Goal: Contribute content: Contribute content

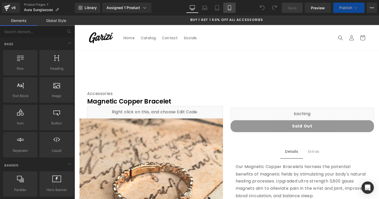
click at [228, 11] on link "Mobile" at bounding box center [229, 8] width 12 height 10
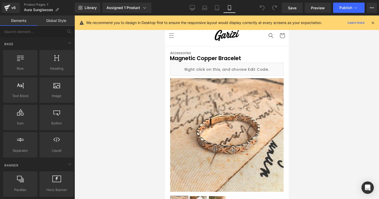
click at [376, 22] on div "We recommend you to design in Desktop first to ensure the responsive layout wou…" at bounding box center [227, 22] width 304 height 14
click at [373, 22] on icon at bounding box center [372, 22] width 5 height 5
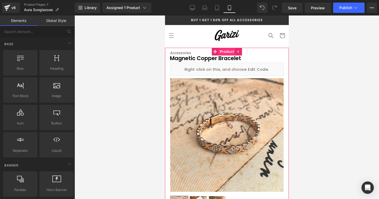
click at [229, 52] on span "Product" at bounding box center [226, 52] width 17 height 8
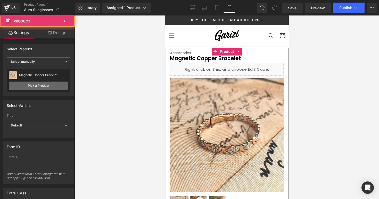
click at [47, 88] on link "Pick a Product" at bounding box center [38, 85] width 59 height 8
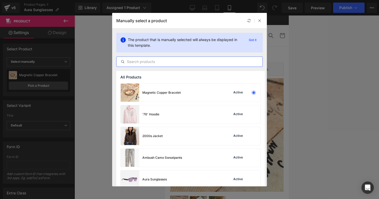
click at [135, 60] on input "text" at bounding box center [190, 62] width 146 height 6
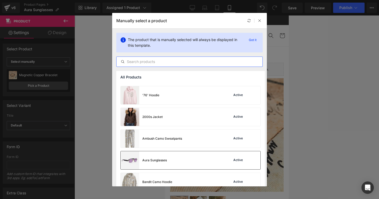
scroll to position [20, 0]
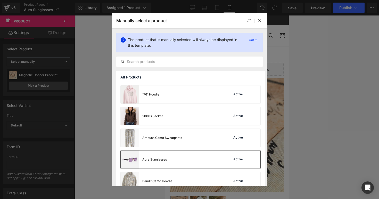
click at [145, 157] on div "Aura Sunglasses" at bounding box center [154, 159] width 24 height 5
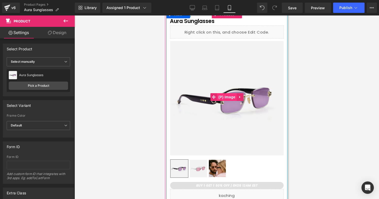
scroll to position [0, 0]
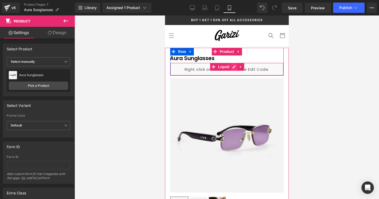
click at [232, 67] on div "Liquid" at bounding box center [226, 69] width 113 height 13
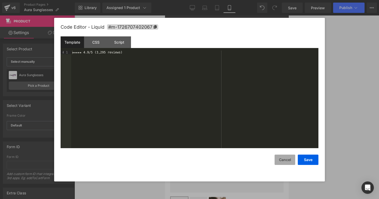
click at [286, 160] on button "Cancel" at bounding box center [285, 159] width 21 height 10
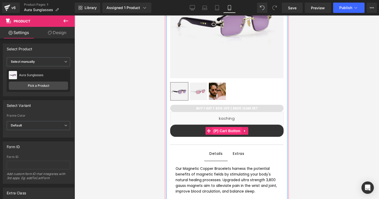
scroll to position [121, 0]
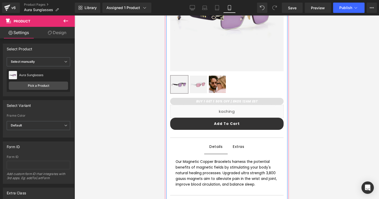
click at [186, 166] on div "Our Magnetic Copper Bracelets harness the potential benefits of magnetic fields…" at bounding box center [226, 173] width 103 height 28
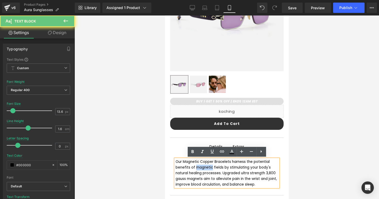
click at [186, 166] on div "Our Magnetic Copper Bracelets harness the potential benefits of magnetic fields…" at bounding box center [226, 173] width 103 height 28
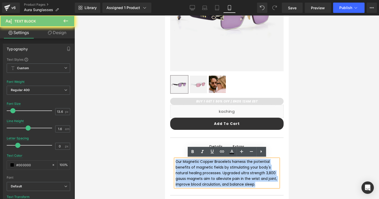
click at [186, 166] on div "Our Magnetic Copper Bracelets harness the potential benefits of magnetic fields…" at bounding box center [226, 173] width 103 height 28
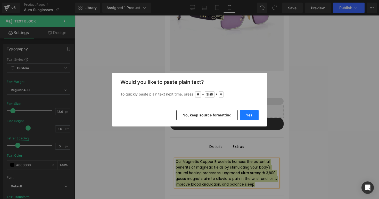
click at [244, 113] on button "Yes" at bounding box center [249, 115] width 19 height 10
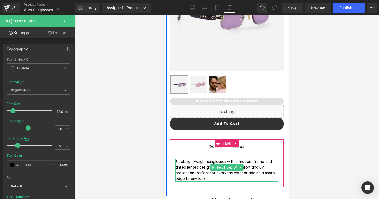
click at [271, 161] on div "Sleek, lightweight sunglasses with a modern frame and tinted lenses designed fo…" at bounding box center [226, 170] width 103 height 22
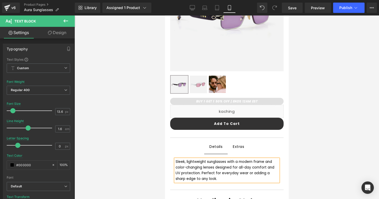
click at [278, 174] on div "Sleek, lightweight sunglasses with a modern frame and color-changing lenses des…" at bounding box center [226, 170] width 103 height 22
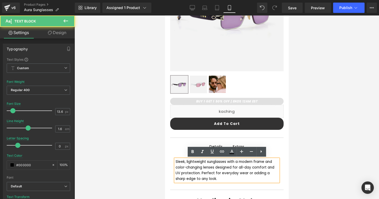
click at [304, 170] on div at bounding box center [226, 106] width 304 height 183
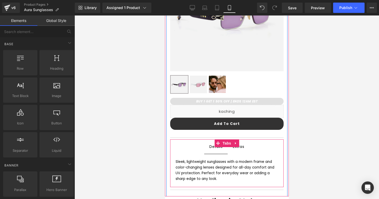
click at [242, 150] on span "Extras Text Block" at bounding box center [238, 146] width 22 height 14
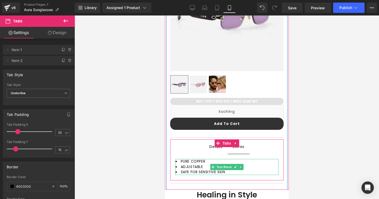
click at [210, 161] on li "PURE COPPER" at bounding box center [226, 161] width 103 height 5
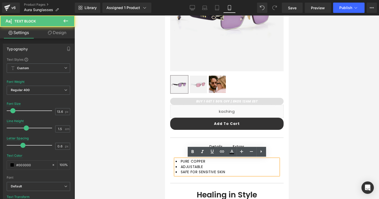
click at [210, 161] on li "PURE COPPER" at bounding box center [226, 161] width 103 height 5
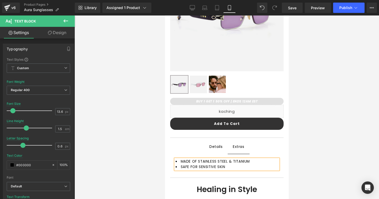
click at [233, 165] on li "SAFE FOR SENSITIVE SKIN" at bounding box center [226, 166] width 103 height 5
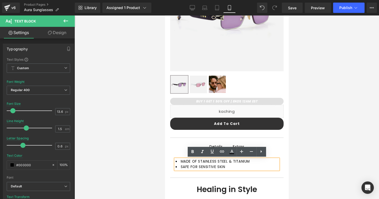
click at [194, 161] on span "MADE OF STAINLESS STEEL & TITANIUM" at bounding box center [214, 161] width 69 height 5
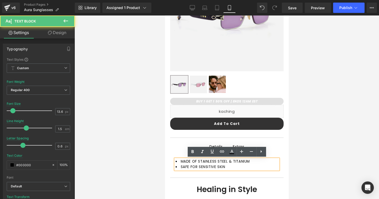
click at [196, 162] on span "MADE OF STAINLESS STEEL & TITANIUM" at bounding box center [214, 161] width 69 height 5
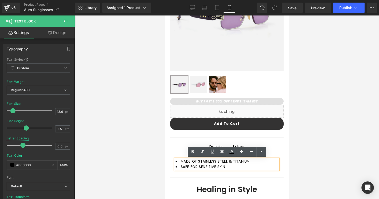
click at [196, 162] on span "MADE OF STAINLESS STEEL & TITANIUM" at bounding box center [214, 161] width 69 height 5
click at [233, 169] on li "SAFE FOR SENSITIVE SKIN" at bounding box center [226, 166] width 103 height 5
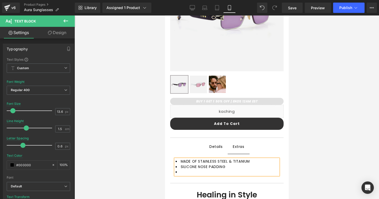
scroll to position [99, 0]
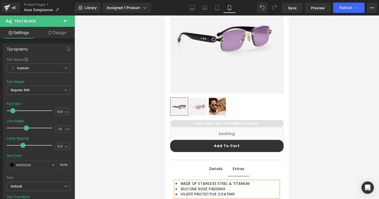
click at [321, 133] on div at bounding box center [226, 106] width 304 height 183
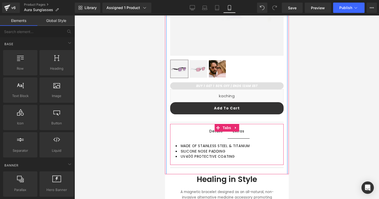
scroll to position [138, 0]
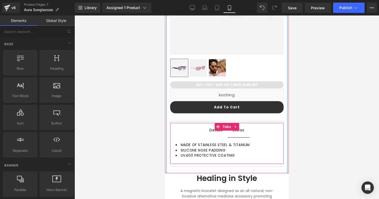
click at [212, 133] on span "Details Text Block" at bounding box center [215, 130] width 23 height 14
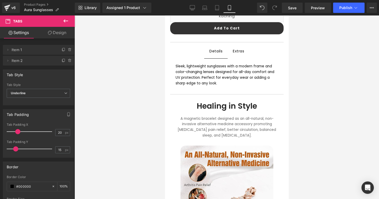
scroll to position [217, 0]
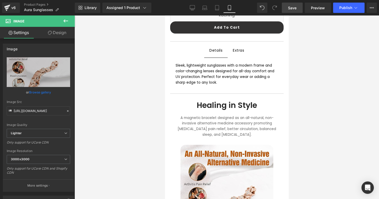
click at [295, 11] on link "Save" at bounding box center [292, 8] width 21 height 10
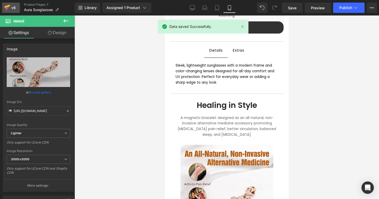
click at [9, 7] on icon at bounding box center [7, 8] width 4 height 2
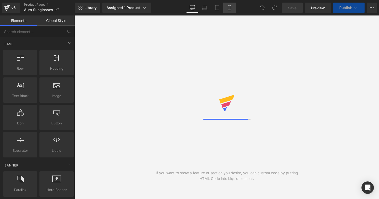
click at [232, 8] on icon at bounding box center [229, 7] width 5 height 5
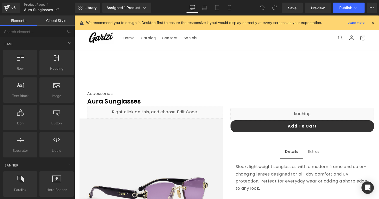
click at [375, 23] on div "We recommend you to design in Desktop first to ensure the responsive layout wou…" at bounding box center [227, 22] width 304 height 14
click at [373, 22] on icon at bounding box center [372, 22] width 5 height 5
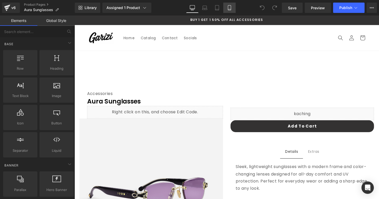
click at [234, 9] on link "Mobile" at bounding box center [229, 8] width 12 height 10
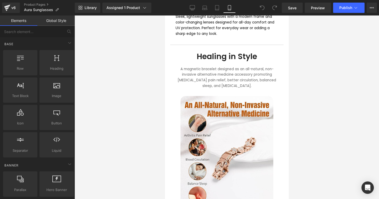
scroll to position [284, 0]
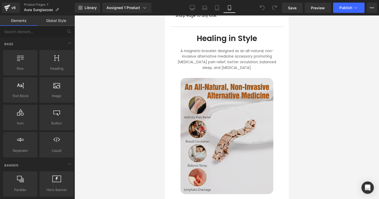
click at [252, 101] on img at bounding box center [226, 136] width 93 height 116
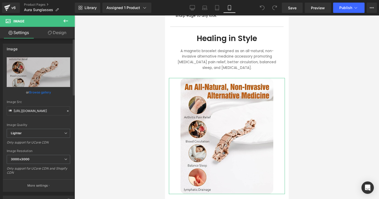
click at [67, 112] on div at bounding box center [67, 111] width 5 height 6
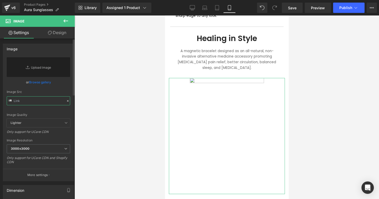
click at [49, 102] on input "text" at bounding box center [38, 100] width 63 height 9
paste input "[URL][DOMAIN_NAME]"
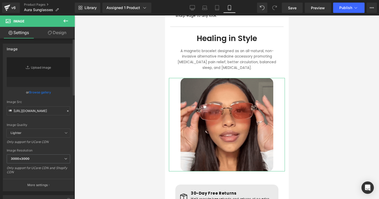
click at [57, 104] on div "Image Src [URL][DOMAIN_NAME]" at bounding box center [38, 107] width 63 height 15
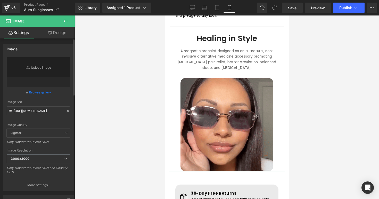
scroll to position [0, 0]
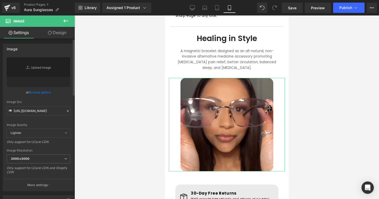
type input "[URL][DOMAIN_NAME]"
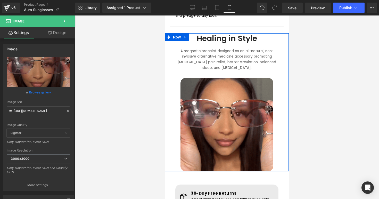
click at [190, 48] on font "A magnetic bracelet designed as an all-natural, non-invasive alternative medici…" at bounding box center [226, 59] width 98 height 22
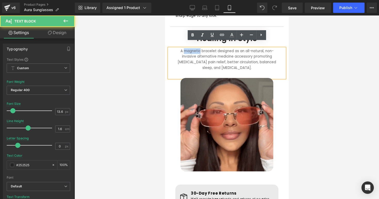
click at [190, 48] on font "A magnetic bracelet designed as an all-natural, non-invasive alternative medici…" at bounding box center [226, 59] width 98 height 22
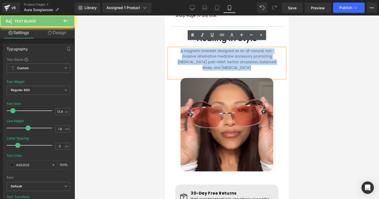
click at [190, 48] on font "A magnetic bracelet designed as an all-natural, non-invasive alternative medici…" at bounding box center [226, 59] width 98 height 22
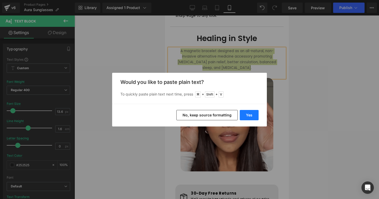
click at [249, 115] on button "Yes" at bounding box center [249, 115] width 19 height 10
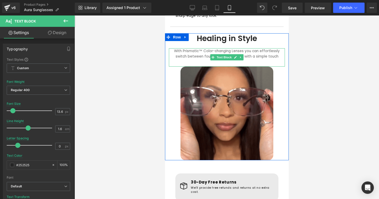
click at [202, 48] on font "With Prismatic™ Color-changing Lenses you can effortlessly switch between four …" at bounding box center [227, 53] width 106 height 11
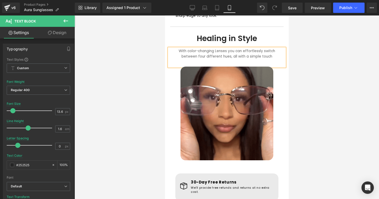
click at [211, 48] on div "With color-changing Lenses you can effortlessly switch between four different h…" at bounding box center [227, 57] width 116 height 19
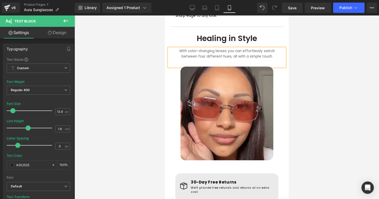
click at [265, 52] on div "With color-changing lenses you can effortlessly switch between four different h…" at bounding box center [227, 57] width 116 height 19
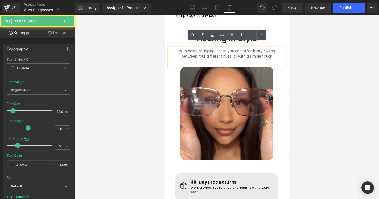
click at [310, 56] on div at bounding box center [226, 106] width 304 height 183
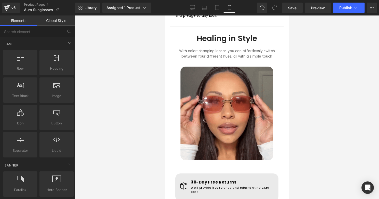
click at [206, 34] on h1 "Healing in Style" at bounding box center [227, 38] width 106 height 9
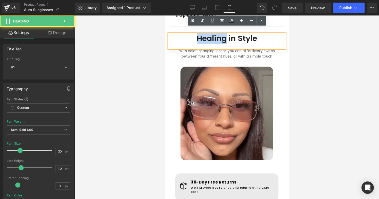
click at [206, 34] on h1 "Healing in Style" at bounding box center [227, 38] width 106 height 9
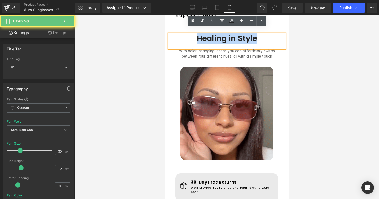
click at [206, 34] on h1 "Healing in Style" at bounding box center [227, 38] width 106 height 9
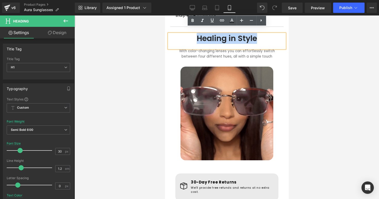
paste div
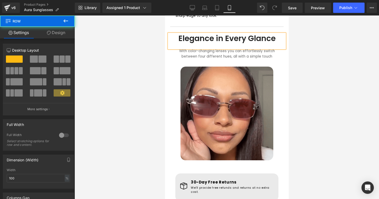
click at [288, 63] on div "Elegance in Every Glance Heading With color-changing lenses you can effortlessl…" at bounding box center [227, 97] width 124 height 126
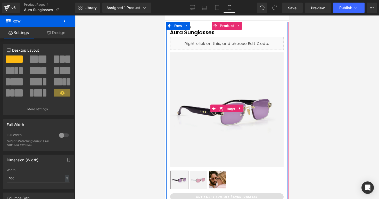
scroll to position [49, 0]
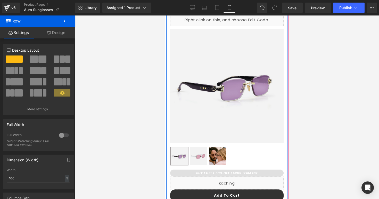
click at [221, 155] on span "(P) Image List" at bounding box center [227, 156] width 22 height 6
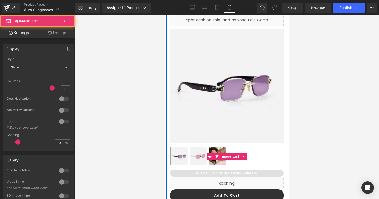
click at [217, 163] on img at bounding box center [217, 155] width 17 height 17
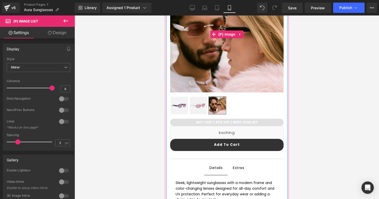
scroll to position [136, 0]
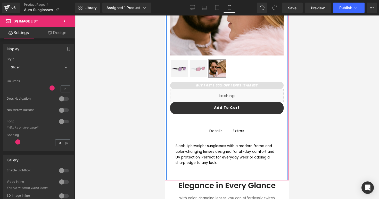
click at [246, 129] on span "Extras Text Block" at bounding box center [238, 130] width 22 height 14
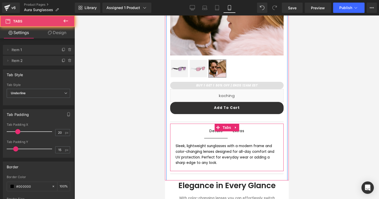
click at [217, 137] on span "Details Text Block" at bounding box center [215, 131] width 23 height 14
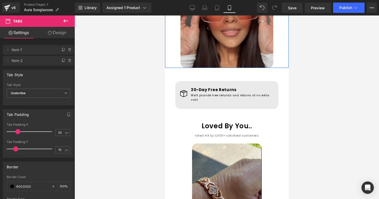
scroll to position [411, 0]
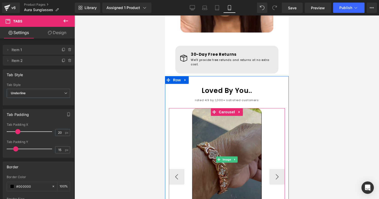
click at [252, 126] on img at bounding box center [227, 159] width 70 height 103
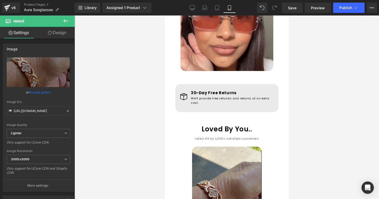
scroll to position [395, 0]
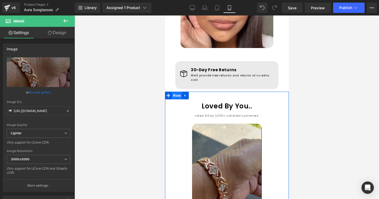
click at [176, 92] on span "Row" at bounding box center [176, 96] width 10 height 8
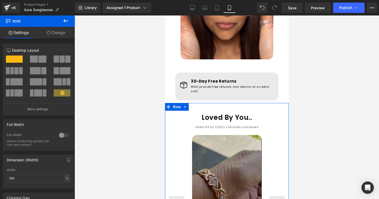
scroll to position [381, 0]
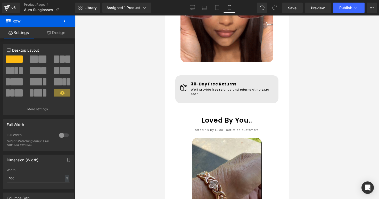
click at [67, 21] on icon at bounding box center [66, 21] width 6 height 6
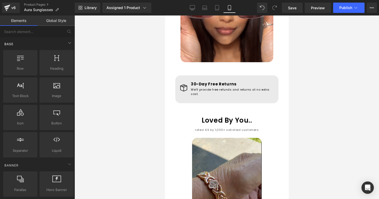
click at [36, 46] on div "Base" at bounding box center [38, 44] width 73 height 10
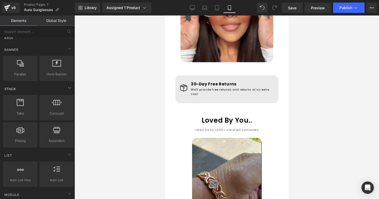
scroll to position [8, 0]
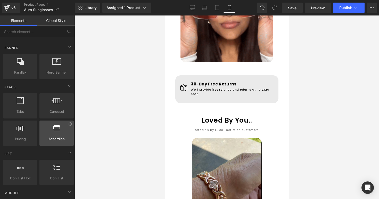
click at [54, 127] on icon at bounding box center [56, 127] width 7 height 7
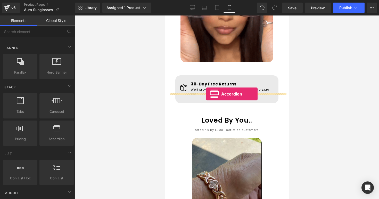
drag, startPoint x: 225, startPoint y: 152, endPoint x: 206, endPoint y: 94, distance: 61.3
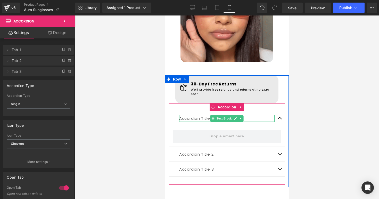
click at [199, 115] on p "Accordion Title 1" at bounding box center [226, 118] width 95 height 7
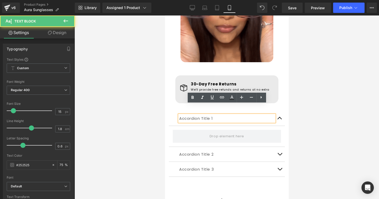
click at [237, 115] on div "Accordion Title 1" at bounding box center [226, 118] width 95 height 7
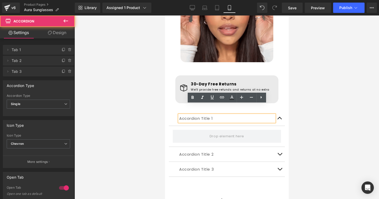
click at [278, 111] on button "button" at bounding box center [279, 118] width 10 height 15
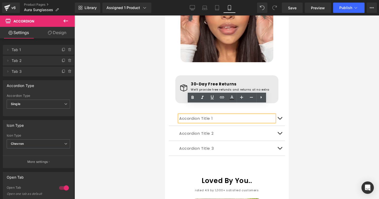
click at [279, 111] on button "button" at bounding box center [279, 118] width 10 height 15
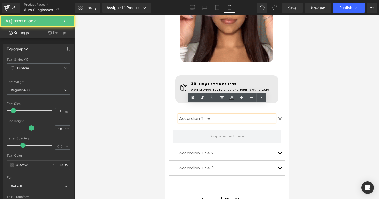
click at [255, 115] on p "Accordion Title 1" at bounding box center [226, 118] width 95 height 7
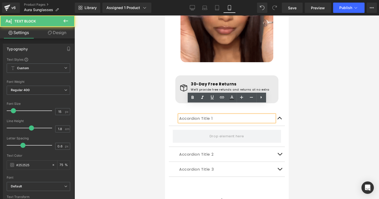
click at [255, 115] on p "Accordion Title 1" at bounding box center [226, 118] width 95 height 7
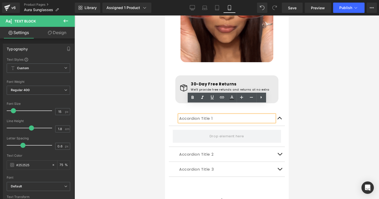
click at [300, 93] on div at bounding box center [226, 106] width 304 height 183
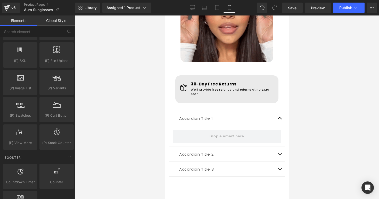
scroll to position [0, 0]
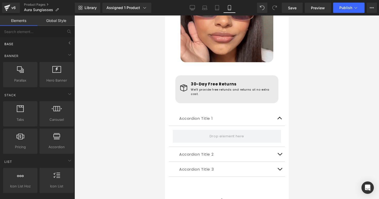
click at [51, 45] on div "Base" at bounding box center [38, 44] width 73 height 10
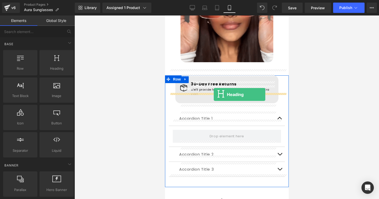
drag, startPoint x: 219, startPoint y: 81, endPoint x: 213, endPoint y: 94, distance: 14.1
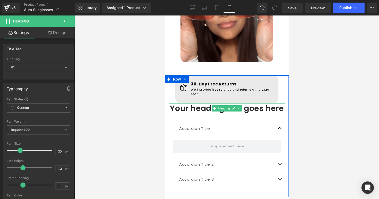
click at [247, 103] on h1 "Your heading text goes here" at bounding box center [227, 108] width 116 height 10
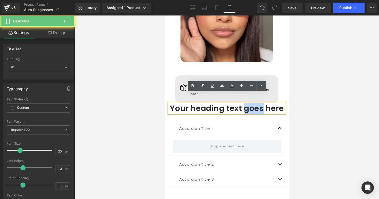
click at [247, 103] on h1 "Your heading text goes here" at bounding box center [227, 108] width 116 height 10
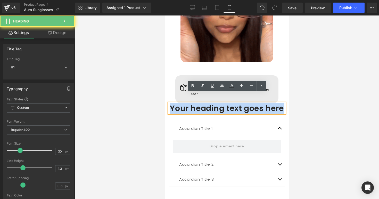
click at [247, 103] on h1 "Your heading text goes here" at bounding box center [227, 108] width 116 height 10
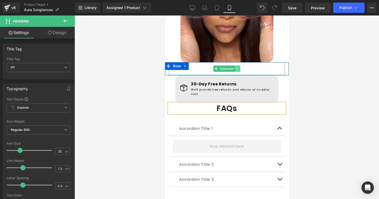
click at [239, 65] on link at bounding box center [237, 68] width 5 height 6
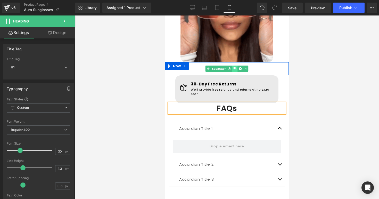
click at [235, 67] on icon at bounding box center [234, 68] width 3 height 3
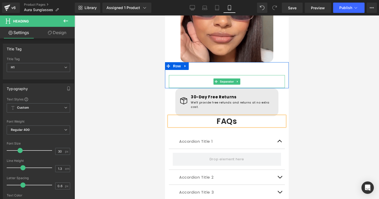
click at [245, 78] on hr at bounding box center [226, 83] width 109 height 10
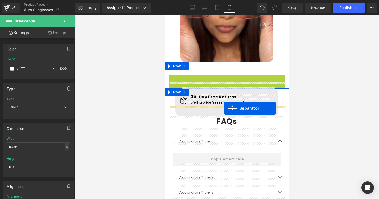
drag, startPoint x: 229, startPoint y: 74, endPoint x: 224, endPoint y: 108, distance: 34.4
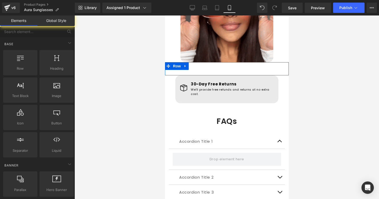
click at [326, 84] on div at bounding box center [226, 106] width 304 height 183
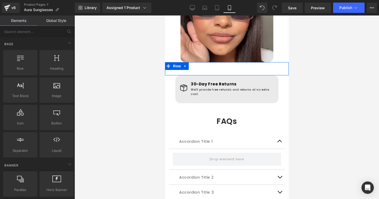
click at [319, 49] on div at bounding box center [226, 106] width 304 height 183
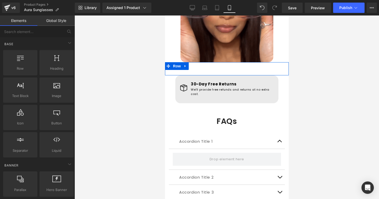
click at [290, 33] on div at bounding box center [226, 106] width 304 height 183
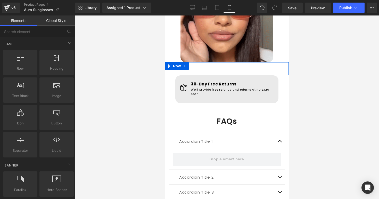
click at [282, 35] on div at bounding box center [227, 16] width 116 height 94
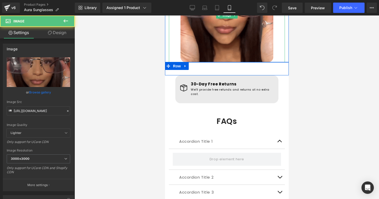
click at [271, 69] on div "Accessories Text Block Aura Sunglasses (P) Title Liquid Row Sale Off" at bounding box center [227, 73] width 124 height 816
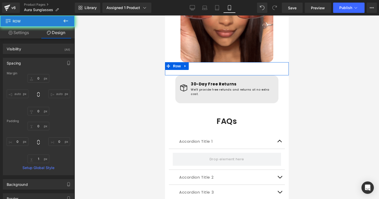
click at [268, 80] on p "30-Day Free Returns" at bounding box center [230, 83] width 81 height 7
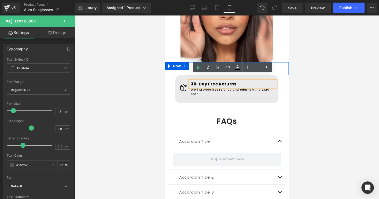
click at [266, 103] on div at bounding box center [227, 109] width 116 height 13
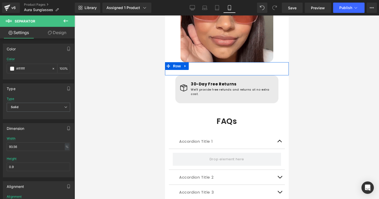
click at [262, 87] on div "Icon 30-Day Free Returns Text Block We'll provide free refunds and returns at n…" at bounding box center [227, 89] width 98 height 18
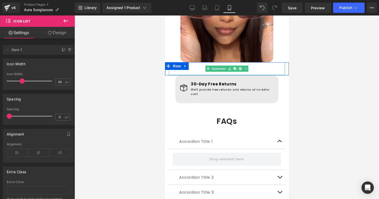
click at [206, 62] on div "Separator" at bounding box center [227, 68] width 116 height 13
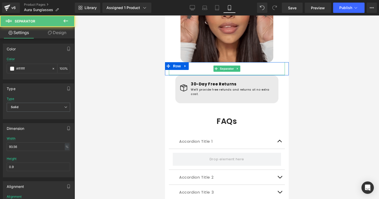
click at [200, 49] on img at bounding box center [226, 16] width 93 height 94
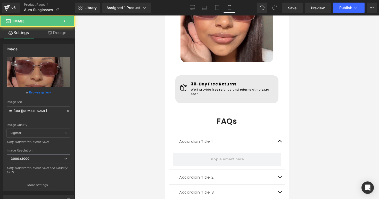
click at [149, 63] on div at bounding box center [226, 106] width 304 height 183
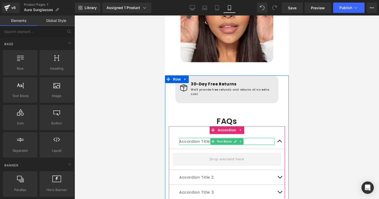
click at [189, 138] on p "Accordion Title 1" at bounding box center [226, 141] width 95 height 7
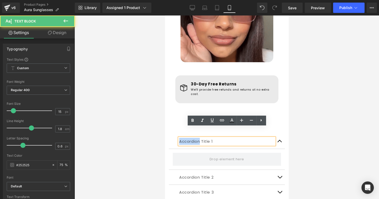
click at [189, 138] on p "Accordion Title 1" at bounding box center [226, 141] width 95 height 7
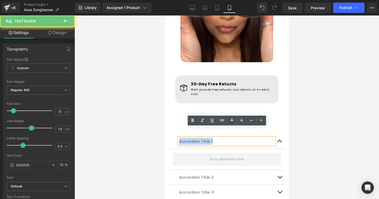
click at [189, 138] on p "Accordion Title 1" at bounding box center [226, 141] width 95 height 7
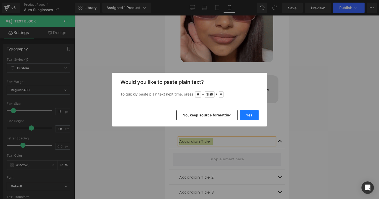
click at [250, 114] on button "Yes" at bounding box center [249, 115] width 19 height 10
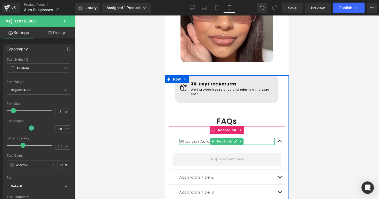
click at [202, 138] on p "What can Aura be used for?" at bounding box center [226, 141] width 95 height 7
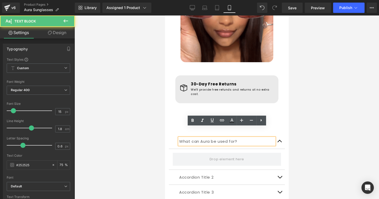
click at [207, 138] on p "What can Aura be used for?" at bounding box center [226, 141] width 95 height 7
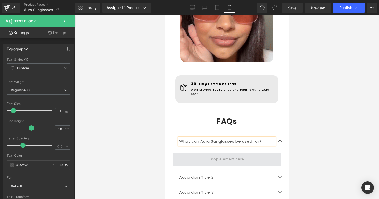
click at [251, 153] on span at bounding box center [226, 159] width 108 height 13
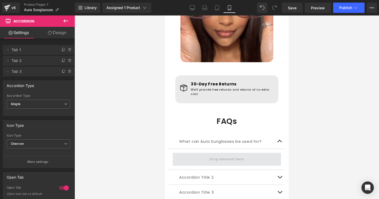
click at [246, 153] on span at bounding box center [226, 159] width 108 height 13
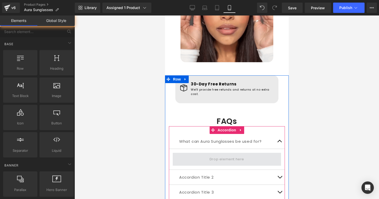
click at [232, 155] on span at bounding box center [226, 159] width 38 height 9
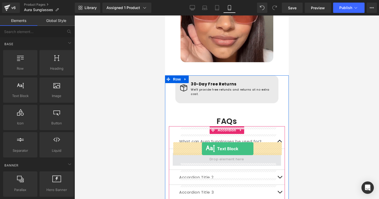
drag, startPoint x: 185, startPoint y: 104, endPoint x: 202, endPoint y: 148, distance: 47.2
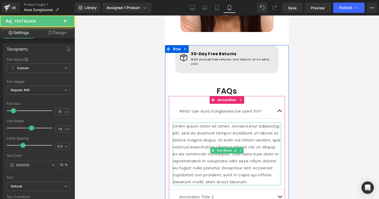
scroll to position [412, 0]
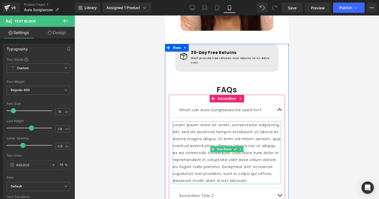
click at [184, 121] on p "Lorem ipsum dolor sit amet, consectetur adipiscing elit, sed do eiusmod tempor …" at bounding box center [226, 152] width 108 height 63
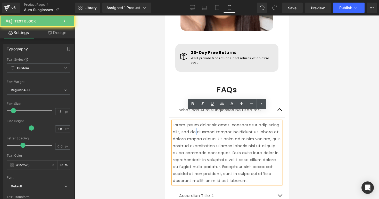
click at [184, 121] on p "Lorem ipsum dolor sit amet, consectetur adipiscing elit, sed do eiusmod tempor …" at bounding box center [226, 152] width 108 height 63
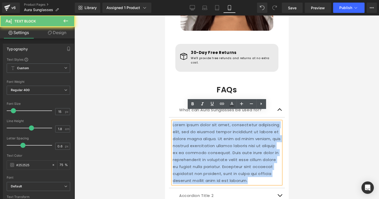
click at [184, 121] on p "Lorem ipsum dolor sit amet, consectetur adipiscing elit, sed do eiusmod tempor …" at bounding box center [226, 152] width 108 height 63
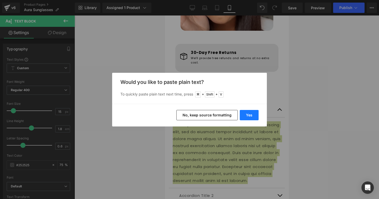
click at [248, 110] on button "Yes" at bounding box center [249, 115] width 19 height 10
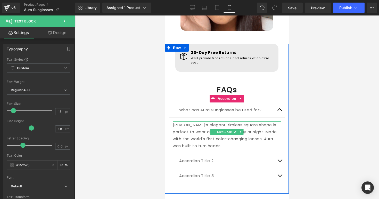
click at [185, 121] on p "[PERSON_NAME]’s elegant, rimless square shape is perfect to wear all through th…" at bounding box center [226, 135] width 108 height 28
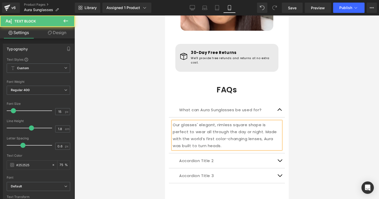
click at [232, 128] on p "Our glasses' elegant, rimless square shape is perfect to wear all through the d…" at bounding box center [226, 135] width 108 height 28
click at [234, 137] on p "Our glasses' elegant, rimless square shape is perfect to wear all through the d…" at bounding box center [226, 135] width 108 height 28
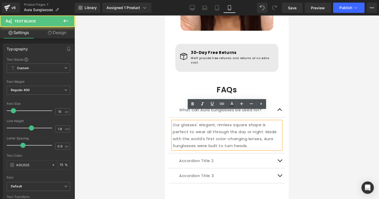
click at [279, 102] on button "button" at bounding box center [279, 109] width 10 height 15
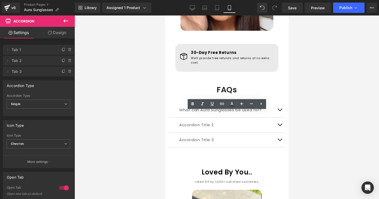
click at [182, 106] on p "What can Aura Sunglasses be used for?" at bounding box center [226, 109] width 95 height 7
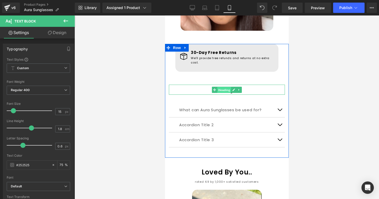
click at [221, 87] on span "Heading" at bounding box center [224, 90] width 14 height 6
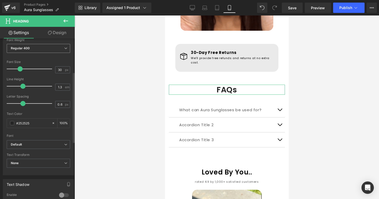
scroll to position [82, 0]
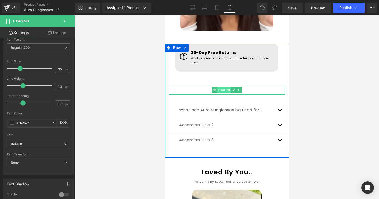
click at [221, 87] on span "Heading" at bounding box center [224, 90] width 14 height 6
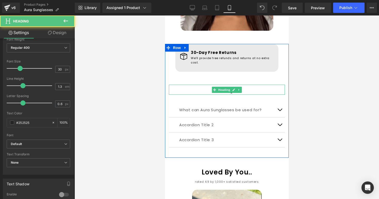
click at [202, 85] on h1 "FAQs" at bounding box center [227, 90] width 116 height 10
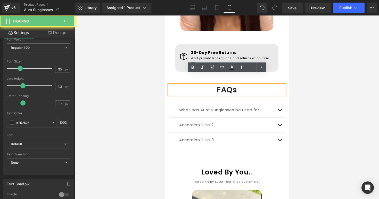
click at [222, 85] on h1 "FAQs" at bounding box center [227, 90] width 116 height 10
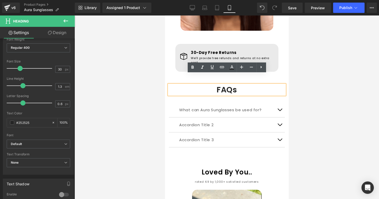
click at [234, 85] on h1 "FAQs" at bounding box center [227, 90] width 116 height 10
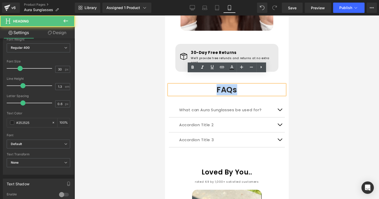
click at [234, 85] on h1 "FAQs" at bounding box center [227, 90] width 116 height 10
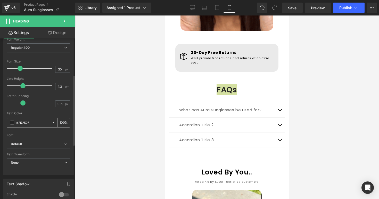
click at [36, 121] on input "#252525" at bounding box center [32, 123] width 33 height 6
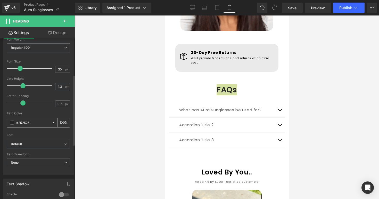
click at [36, 121] on input "#252525" at bounding box center [32, 123] width 33 height 6
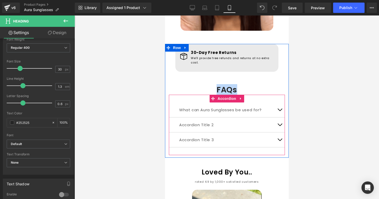
click at [181, 106] on p "What can Aura Sunglasses be used for?" at bounding box center [226, 109] width 95 height 7
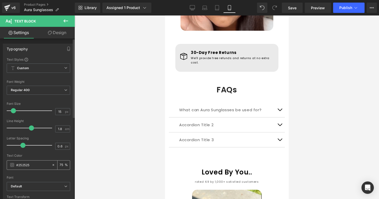
click at [60, 163] on input "75" at bounding box center [62, 165] width 5 height 6
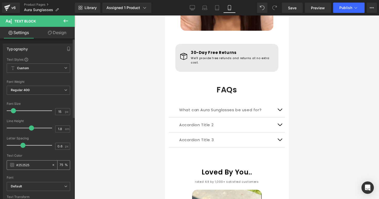
click at [60, 165] on input "75" at bounding box center [62, 165] width 5 height 6
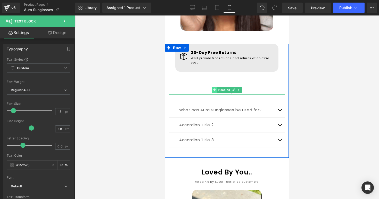
click at [215, 88] on icon at bounding box center [214, 89] width 3 height 3
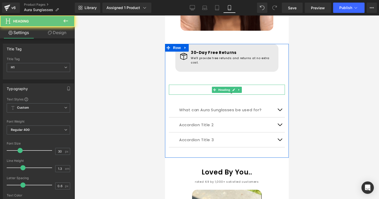
click at [194, 85] on h1 "FAQs" at bounding box center [227, 90] width 116 height 10
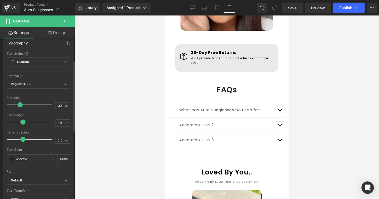
scroll to position [52, 0]
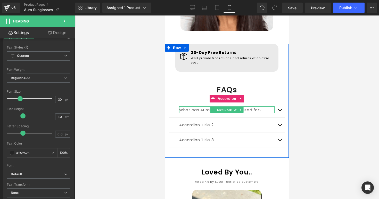
click at [206, 106] on p "What can Aura Sunglasses be used for?" at bounding box center [226, 109] width 95 height 7
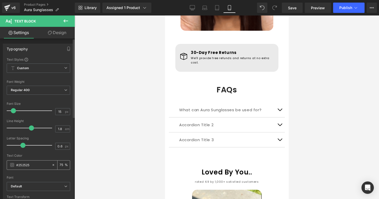
click at [62, 165] on input "75" at bounding box center [62, 165] width 5 height 6
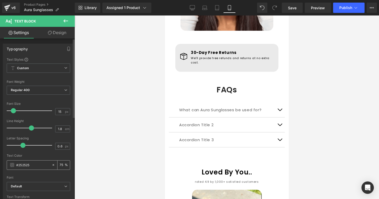
type input "7"
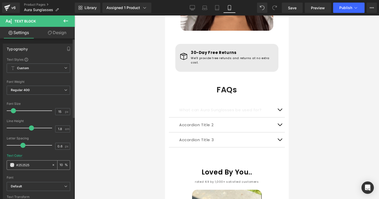
type input "100"
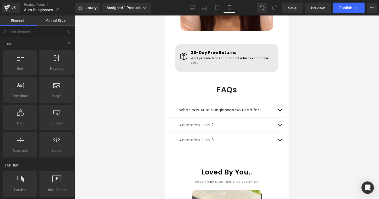
click at [96, 152] on div at bounding box center [226, 106] width 304 height 183
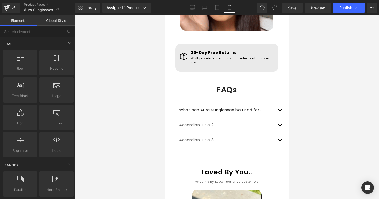
scroll to position [0, 0]
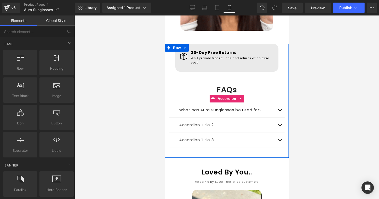
click at [197, 121] on p "Accordion Title 2" at bounding box center [226, 124] width 95 height 7
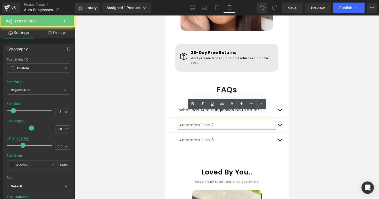
click at [165, 15] on div at bounding box center [165, 15] width 0 height 0
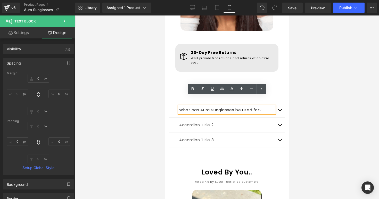
click at [278, 102] on button "button" at bounding box center [279, 109] width 10 height 15
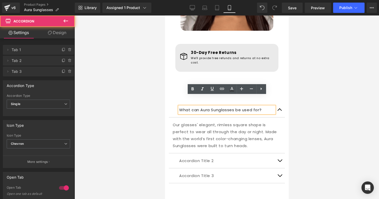
click at [279, 102] on button "button" at bounding box center [279, 109] width 10 height 15
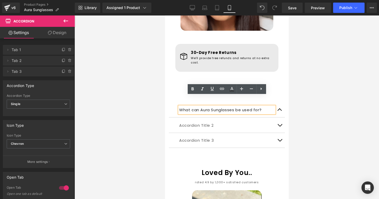
click at [239, 122] on link at bounding box center [240, 125] width 5 height 6
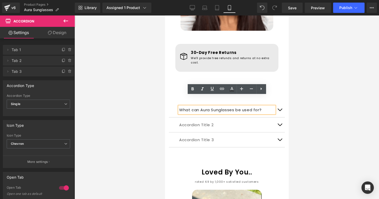
click at [187, 121] on p "Accordion Title 2" at bounding box center [226, 124] width 95 height 7
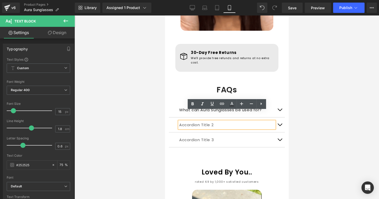
click at [182, 121] on p "Accordion Title 2" at bounding box center [226, 124] width 95 height 7
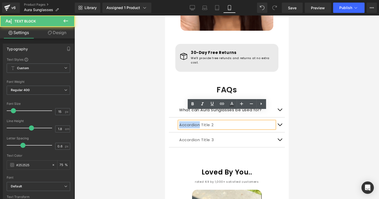
click at [182, 121] on p "Accordion Title 2" at bounding box center [226, 124] width 95 height 7
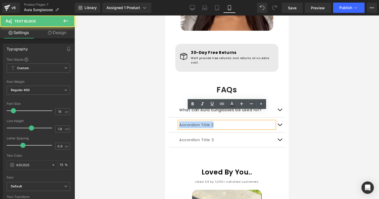
click at [182, 121] on p "Accordion Title 2" at bounding box center [226, 124] width 95 height 7
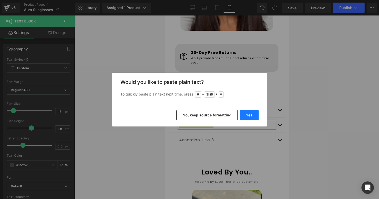
click at [242, 110] on button "Yes" at bounding box center [249, 115] width 19 height 10
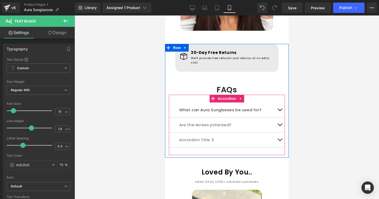
click at [196, 121] on p "Are the lenses polarized?" at bounding box center [226, 124] width 95 height 7
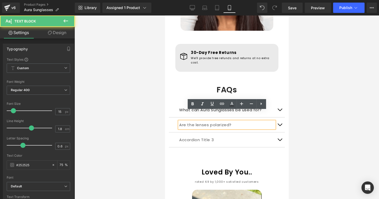
click at [231, 121] on p "Are the lenses polarized?" at bounding box center [226, 124] width 95 height 7
click at [229, 121] on p "Are the lenses polarized?" at bounding box center [226, 124] width 95 height 7
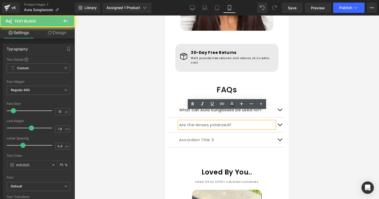
click at [229, 121] on p "Are the lenses polarized?" at bounding box center [226, 124] width 95 height 7
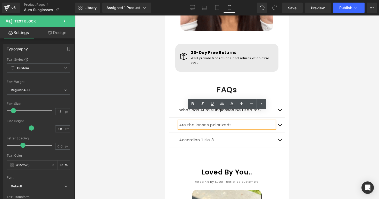
click at [223, 121] on p "Are the lenses polarized?" at bounding box center [226, 124] width 95 height 7
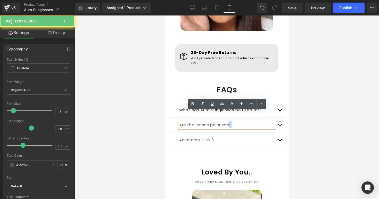
click at [223, 121] on p "Are the lenses polarized?" at bounding box center [226, 124] width 95 height 7
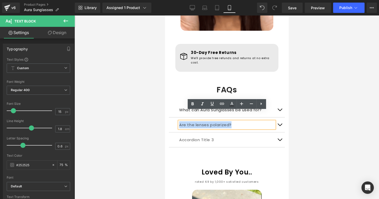
click at [223, 121] on p "Are the lenses polarized?" at bounding box center [226, 124] width 95 height 7
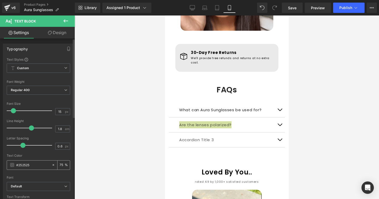
click at [61, 164] on input "75" at bounding box center [62, 165] width 5 height 6
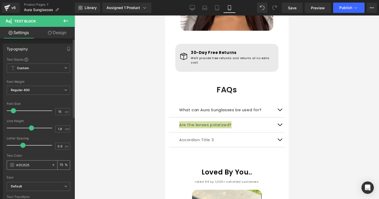
click at [61, 164] on input "75" at bounding box center [62, 165] width 5 height 6
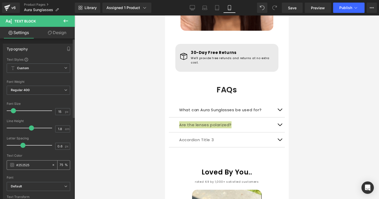
click at [60, 164] on input "75" at bounding box center [62, 165] width 5 height 6
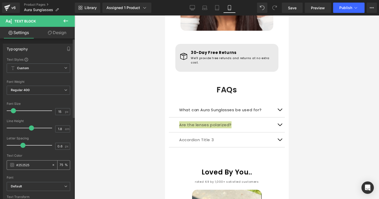
click at [60, 164] on input "75" at bounding box center [62, 165] width 5 height 6
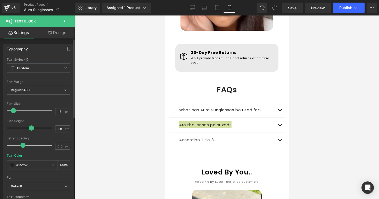
type input "100"
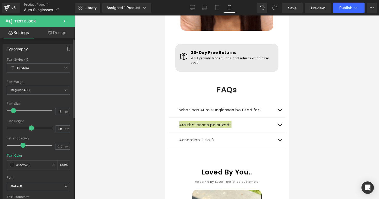
click at [59, 158] on div "Text Color #252525 100 %" at bounding box center [38, 165] width 63 height 22
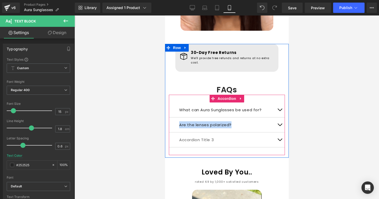
click at [276, 117] on button "button" at bounding box center [279, 124] width 10 height 15
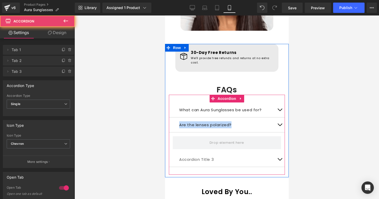
click at [279, 117] on button "button" at bounding box center [279, 124] width 10 height 15
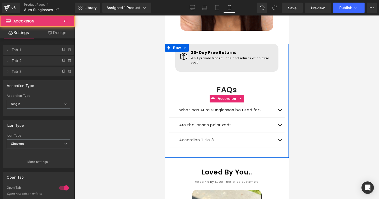
click at [265, 117] on div "Are the lenses polarized? Text Block" at bounding box center [227, 124] width 116 height 15
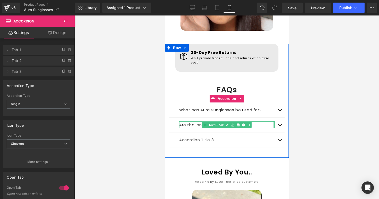
click at [275, 117] on button "button" at bounding box center [279, 124] width 10 height 15
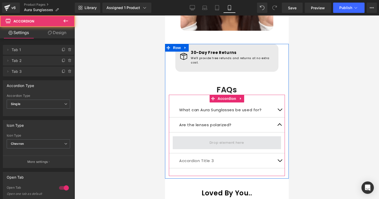
click at [198, 136] on span at bounding box center [226, 142] width 108 height 13
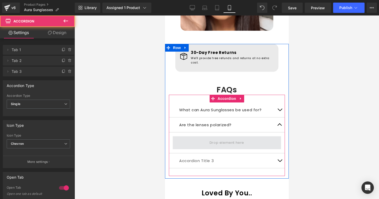
click at [198, 136] on span at bounding box center [226, 142] width 108 height 13
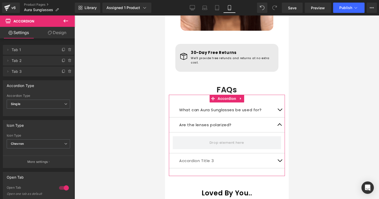
click at [54, 32] on link "Design" at bounding box center [56, 33] width 37 height 12
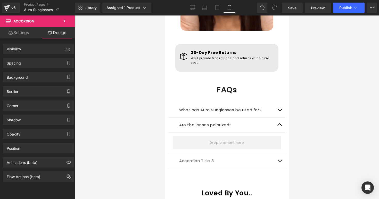
click at [61, 23] on button at bounding box center [66, 20] width 18 height 11
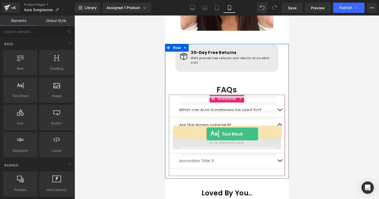
drag, startPoint x: 184, startPoint y: 108, endPoint x: 206, endPoint y: 134, distance: 34.2
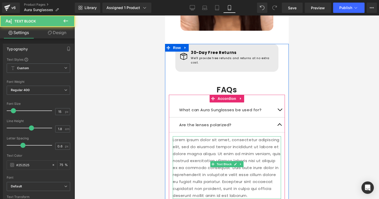
click at [209, 137] on p "Lorem ipsum dolor sit amet, consectetur adipiscing elit, sed do eiusmod tempor …" at bounding box center [226, 167] width 108 height 63
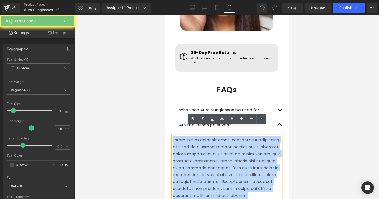
click at [209, 137] on p "Lorem ipsum dolor sit amet, consectetur adipiscing elit, sed do eiusmod tempor …" at bounding box center [226, 167] width 108 height 63
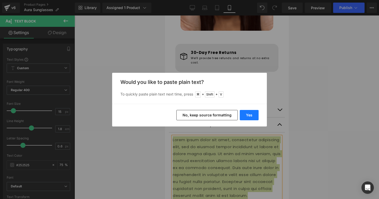
click at [250, 115] on button "Yes" at bounding box center [249, 115] width 19 height 10
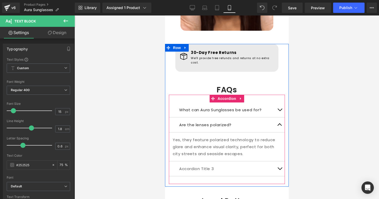
click at [281, 117] on button "button" at bounding box center [279, 124] width 10 height 15
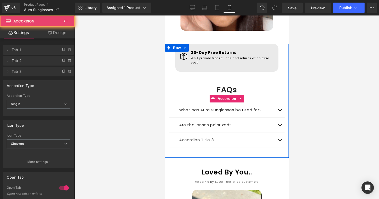
click at [280, 102] on button "button" at bounding box center [279, 109] width 10 height 15
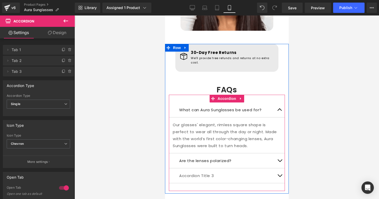
click at [279, 162] on span "button" at bounding box center [279, 162] width 0 height 0
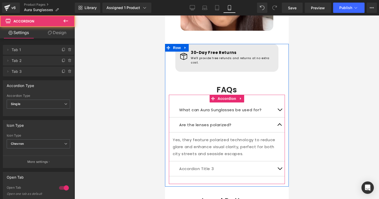
click at [277, 117] on button "button" at bounding box center [279, 124] width 10 height 15
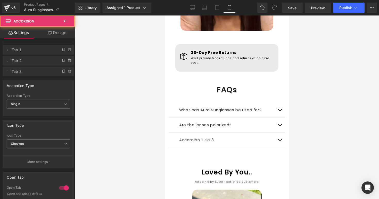
click at [305, 99] on div at bounding box center [226, 106] width 304 height 183
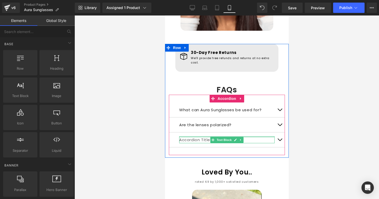
click at [265, 136] on div "Accordion Title 3 Text Block" at bounding box center [226, 139] width 95 height 7
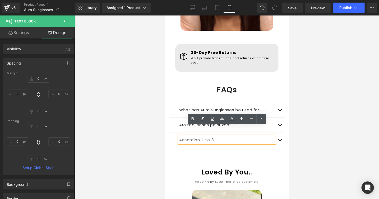
click at [182, 136] on p "Accordion Title 3" at bounding box center [226, 139] width 95 height 7
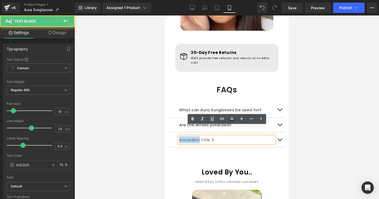
click at [182, 136] on p "Accordion Title 3" at bounding box center [226, 139] width 95 height 7
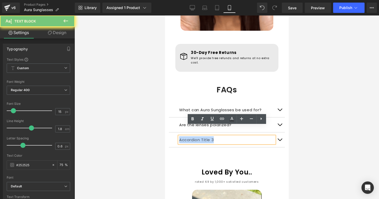
click at [182, 136] on p "Accordion Title 3" at bounding box center [226, 139] width 95 height 7
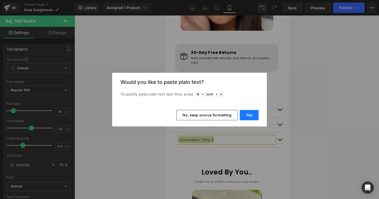
click at [243, 112] on button "Yes" at bounding box center [249, 115] width 19 height 10
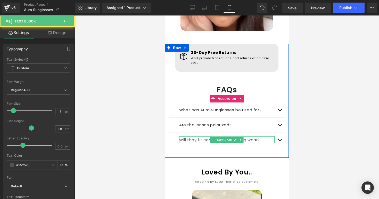
click at [204, 136] on p "Will they fit comfortably for long wear?" at bounding box center [226, 139] width 95 height 7
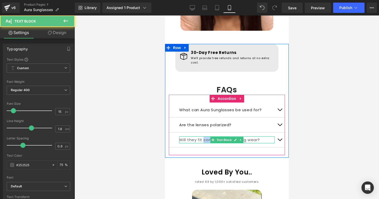
click at [204, 136] on p "Will they fit comfortably for long wear?" at bounding box center [226, 139] width 95 height 7
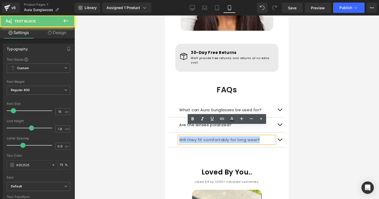
click at [204, 136] on p "Will they fit comfortably for long wear?" at bounding box center [226, 139] width 95 height 7
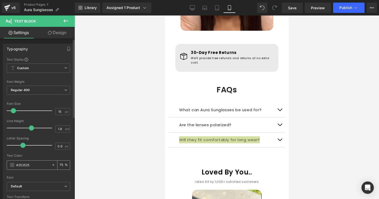
click at [61, 165] on input "75" at bounding box center [62, 165] width 5 height 6
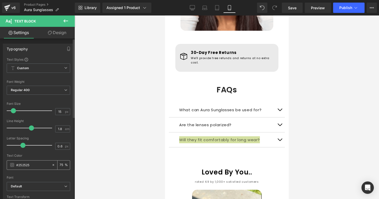
click at [61, 165] on input "75" at bounding box center [62, 165] width 5 height 6
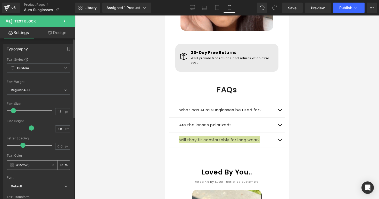
click at [61, 165] on input "75" at bounding box center [62, 165] width 5 height 6
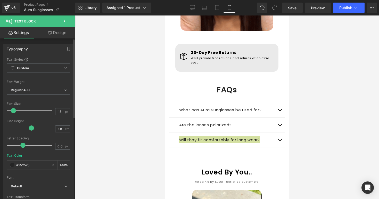
type input "100"
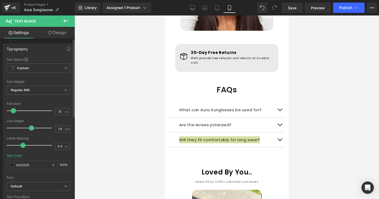
click at [62, 158] on div "Text Color #252525 100 %" at bounding box center [38, 165] width 63 height 22
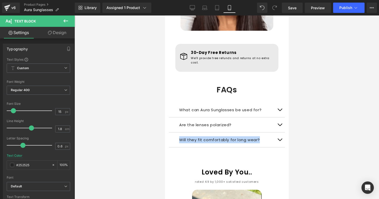
click at [185, 138] on div "What can Aura Sunglasses be used for? Text Block Our glasses' elegant, rimless …" at bounding box center [227, 125] width 116 height 60
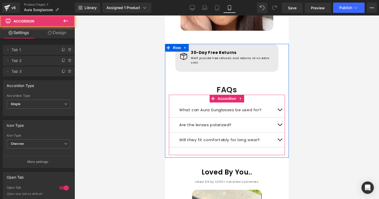
click at [228, 137] on link "Text Block" at bounding box center [221, 140] width 22 height 6
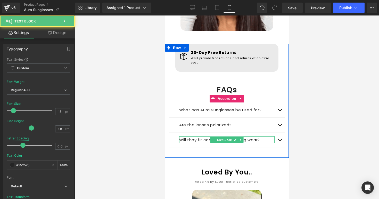
click at [260, 136] on p "Will they fit comfortably for long wear?" at bounding box center [226, 139] width 95 height 7
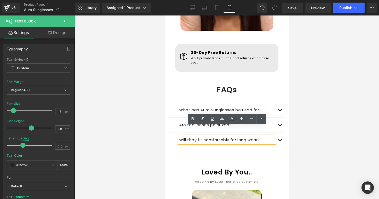
click at [277, 132] on button "button" at bounding box center [279, 139] width 10 height 15
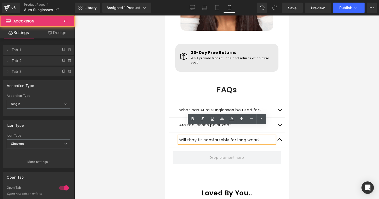
click at [279, 132] on button "button" at bounding box center [279, 139] width 10 height 15
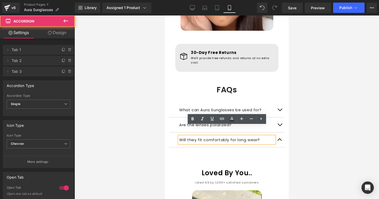
click at [279, 132] on button "button" at bounding box center [279, 139] width 10 height 15
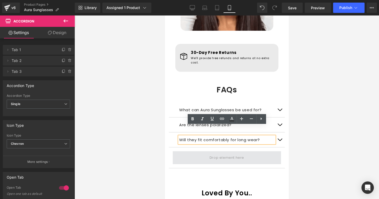
click at [248, 151] on span at bounding box center [226, 157] width 108 height 13
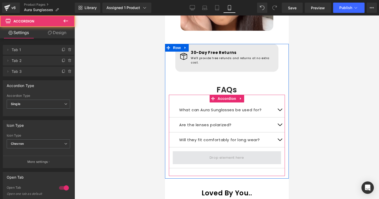
click at [246, 151] on span at bounding box center [226, 157] width 108 height 13
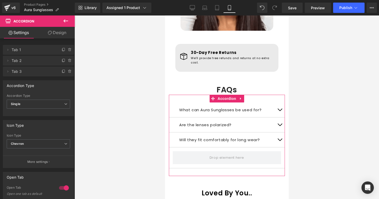
click at [57, 34] on link "Design" at bounding box center [56, 33] width 37 height 12
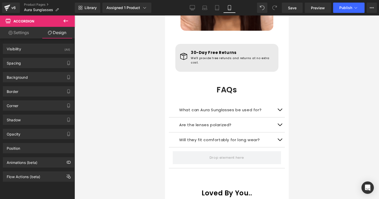
click at [61, 23] on button at bounding box center [66, 20] width 18 height 11
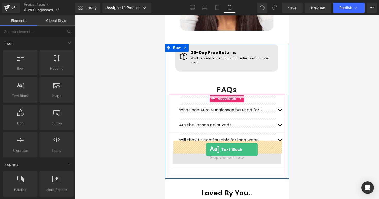
drag, startPoint x: 187, startPoint y: 106, endPoint x: 206, endPoint y: 149, distance: 46.4
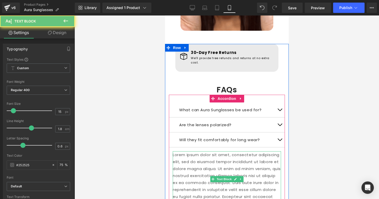
click at [209, 151] on p "Lorem ipsum dolor sit amet, consectetur adipiscing elit, sed do eiusmod tempor …" at bounding box center [226, 182] width 108 height 63
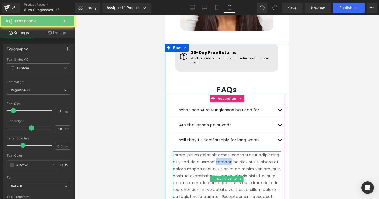
click at [209, 151] on p "Lorem ipsum dolor sit amet, consectetur adipiscing elit, sed do eiusmod tempor …" at bounding box center [226, 182] width 108 height 63
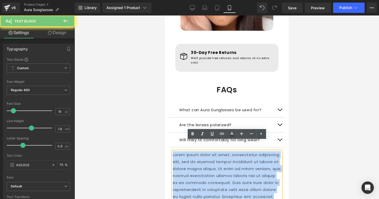
click at [209, 151] on p "Lorem ipsum dolor sit amet, consectetur adipiscing elit, sed do eiusmod tempor …" at bounding box center [226, 182] width 108 height 63
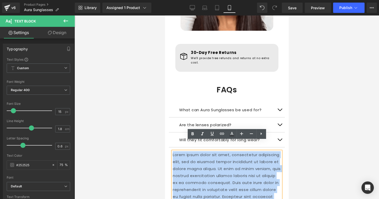
click at [189, 151] on p "Lorem ipsum dolor sit amet, consectetur adipiscing elit, sed do eiusmod tempor …" at bounding box center [226, 182] width 108 height 63
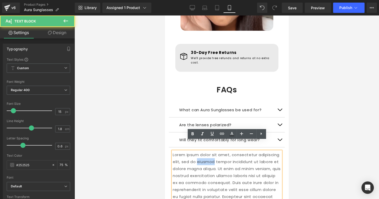
click at [189, 151] on p "Lorem ipsum dolor sit amet, consectetur adipiscing elit, sed do eiusmod tempor …" at bounding box center [226, 182] width 108 height 63
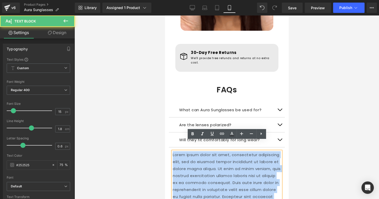
click at [189, 151] on p "Lorem ipsum dolor sit amet, consectetur adipiscing elit, sed do eiusmod tempor …" at bounding box center [226, 182] width 108 height 63
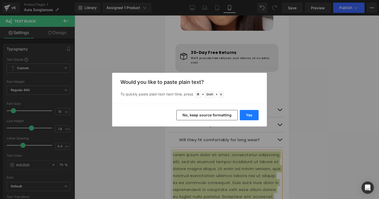
click at [244, 114] on button "Yes" at bounding box center [249, 115] width 19 height 10
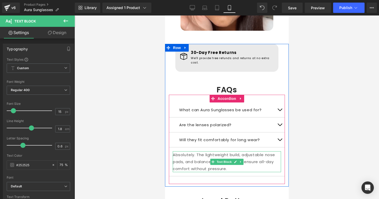
click at [254, 151] on p "Absolutely. The lightweight build, adjustable nose pads, and balanced frame des…" at bounding box center [226, 161] width 108 height 21
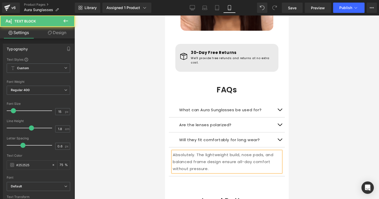
click at [258, 156] on p "Absolutely. The lightweight build, nose pads, and balanced frame design ensure …" at bounding box center [226, 161] width 108 height 21
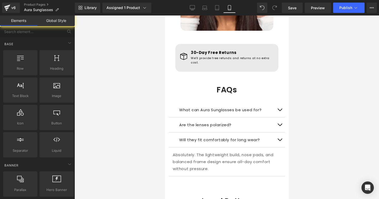
click at [299, 146] on div at bounding box center [226, 106] width 304 height 183
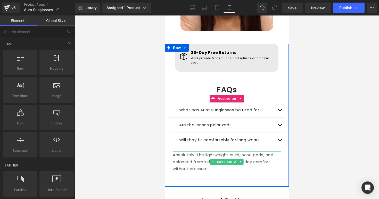
click at [235, 151] on p "Absolutely. The lightweight build, nose pads, and balanced frame design ensure …" at bounding box center [226, 161] width 108 height 21
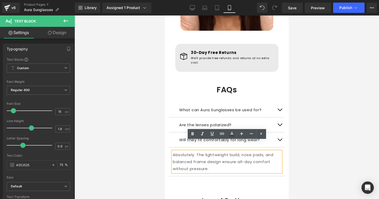
click at [283, 132] on button "button" at bounding box center [279, 139] width 10 height 15
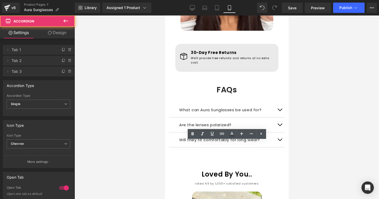
click at [302, 129] on div at bounding box center [226, 106] width 304 height 183
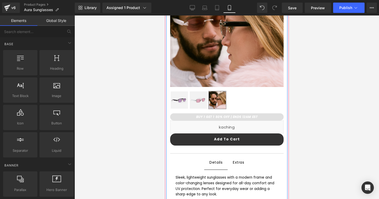
scroll to position [125, 0]
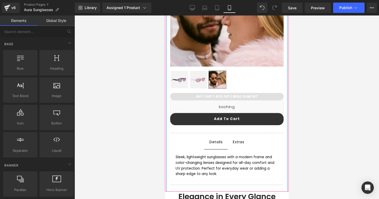
click at [243, 145] on span "Extras Text Block" at bounding box center [238, 142] width 22 height 14
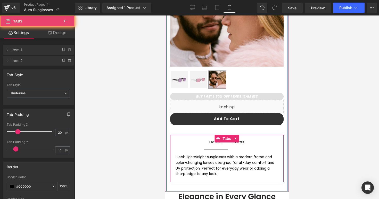
click at [220, 146] on span "Details Text Block" at bounding box center [215, 142] width 23 height 14
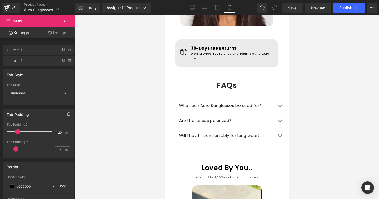
scroll to position [419, 0]
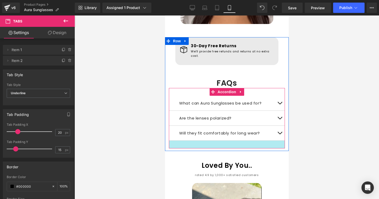
click at [252, 140] on div at bounding box center [227, 144] width 116 height 8
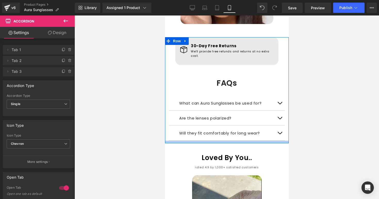
drag, startPoint x: 260, startPoint y: 137, endPoint x: 260, endPoint y: 130, distance: 7.2
click at [260, 130] on div "What can Aura Sunglasses be used for? Text Block Our glasses' elegant, rimless …" at bounding box center [227, 114] width 116 height 53
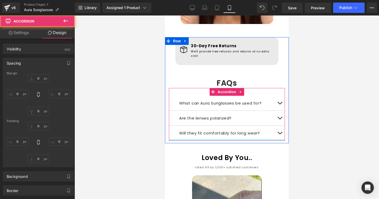
type input "0"
type input "30"
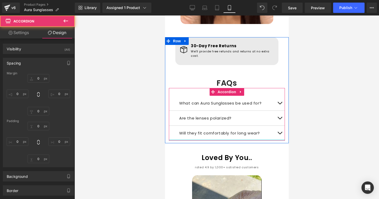
type input "0"
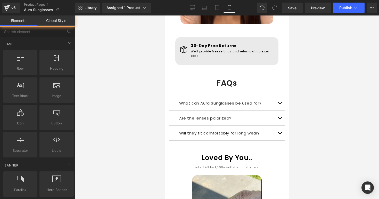
click at [304, 119] on div at bounding box center [226, 106] width 304 height 183
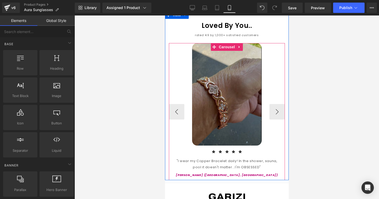
scroll to position [543, 0]
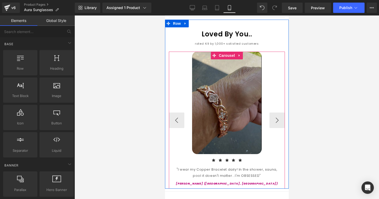
click at [224, 74] on img at bounding box center [227, 103] width 70 height 103
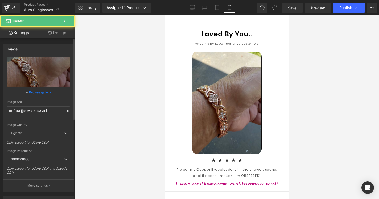
click at [44, 95] on link "Browse gallery" at bounding box center [40, 92] width 22 height 9
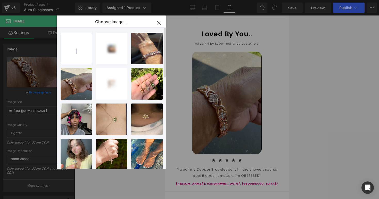
click at [75, 54] on input "file" at bounding box center [76, 48] width 31 height 31
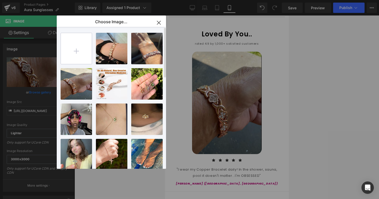
type input "C:\fakepath\Screenshot [DATE] 11.27.59 AM.png"
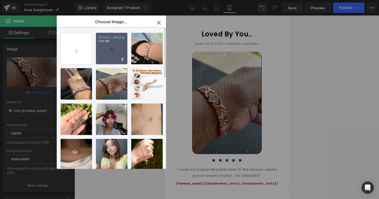
click at [105, 49] on div "Screens...AM.png 1.94 MB" at bounding box center [111, 48] width 31 height 31
type input "[URL][DOMAIN_NAME]"
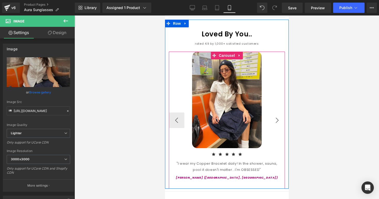
click at [275, 112] on button "›" at bounding box center [276, 119] width 15 height 15
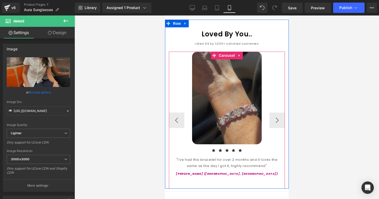
click at [260, 106] on img at bounding box center [227, 98] width 70 height 93
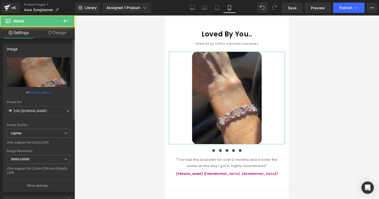
click at [45, 93] on link "Browse gallery" at bounding box center [40, 92] width 22 height 9
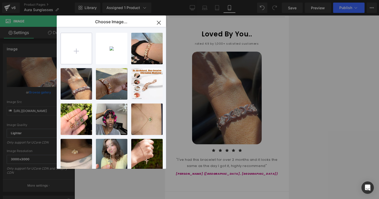
click at [68, 51] on input "file" at bounding box center [76, 48] width 31 height 31
type input "C:\fakepath\Screenshot [DATE] 11.27.05 AM.png"
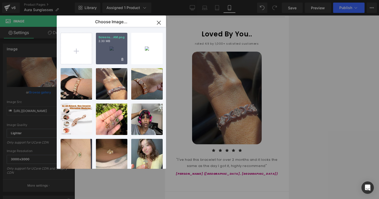
click at [107, 56] on div "Screens...AM.png 2.30 MB" at bounding box center [111, 48] width 31 height 31
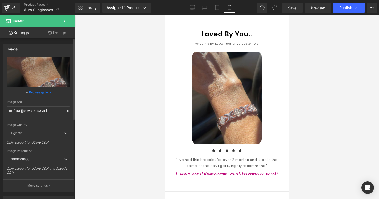
click at [45, 91] on link "Browse gallery" at bounding box center [40, 92] width 22 height 9
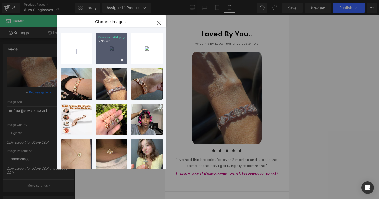
click at [104, 56] on div "Screens...AM.png 2.30 MB" at bounding box center [111, 48] width 31 height 31
type input "[URL][DOMAIN_NAME]"
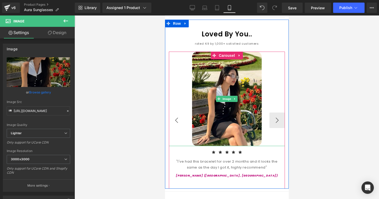
click at [180, 112] on button "‹" at bounding box center [176, 119] width 15 height 15
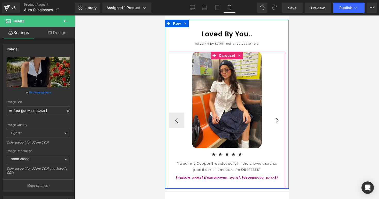
click at [271, 112] on button "›" at bounding box center [276, 119] width 15 height 15
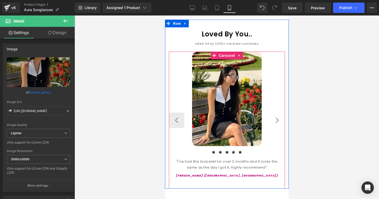
click at [271, 112] on button "›" at bounding box center [276, 119] width 15 height 15
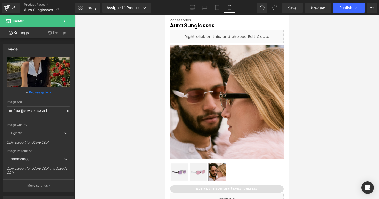
scroll to position [0, 0]
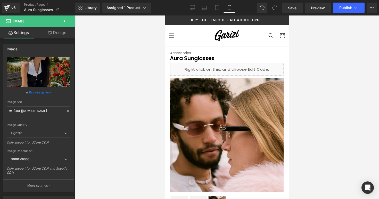
click at [320, 71] on div at bounding box center [226, 106] width 304 height 183
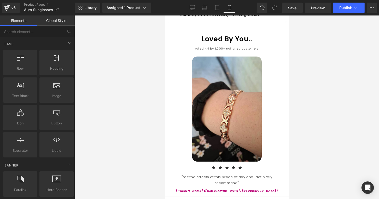
scroll to position [563, 0]
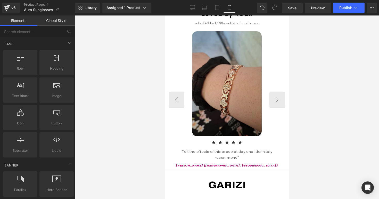
click at [239, 91] on img at bounding box center [227, 83] width 70 height 105
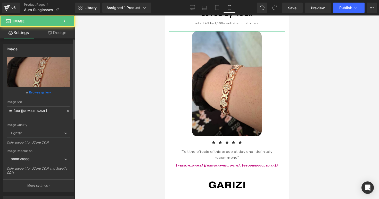
click at [37, 94] on link "Browse gallery" at bounding box center [40, 92] width 22 height 9
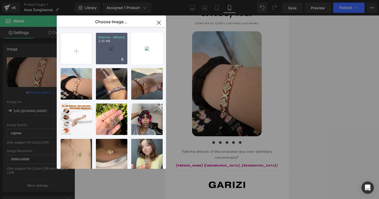
click at [100, 40] on p "2.30 MB" at bounding box center [111, 41] width 26 height 4
type input "[URL][DOMAIN_NAME]"
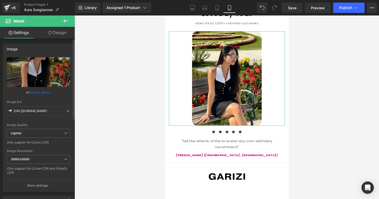
click at [49, 92] on link "Browse gallery" at bounding box center [40, 92] width 22 height 9
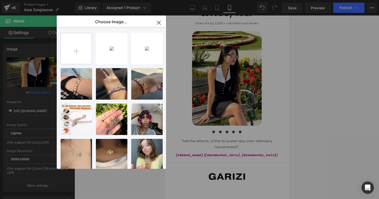
click at [76, 53] on input "file" at bounding box center [76, 48] width 31 height 31
type input "C:\fakepath\Screenshot [DATE] 11.33.16 AM.png"
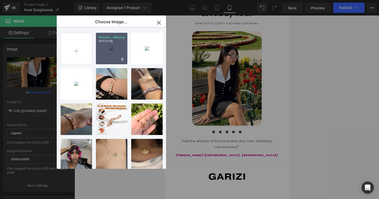
click at [111, 58] on div "Screens...AM.png 1007.01 KB" at bounding box center [111, 48] width 31 height 31
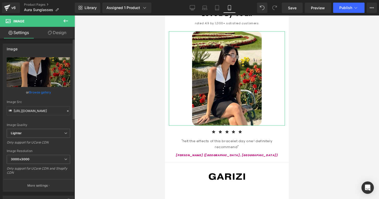
click at [47, 93] on link "Browse gallery" at bounding box center [40, 92] width 22 height 9
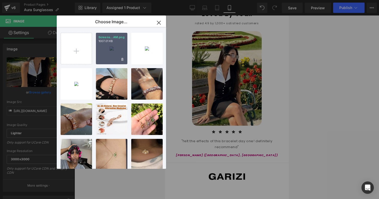
click at [97, 58] on div "Screens...AM.png 1007.01 KB" at bounding box center [111, 48] width 31 height 31
type input "[URL][DOMAIN_NAME]"
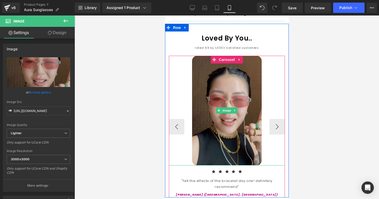
scroll to position [526, 0]
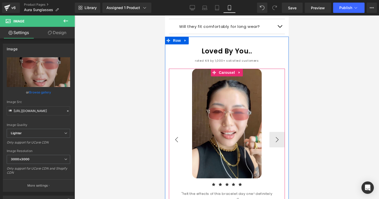
click at [178, 132] on button "‹" at bounding box center [176, 139] width 15 height 15
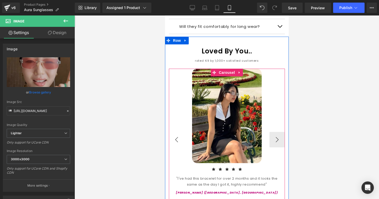
click at [178, 132] on button "‹" at bounding box center [176, 139] width 15 height 15
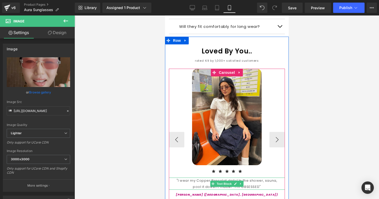
click at [195, 177] on div ""I wear my Copper Bracelet daily! In the shower, sauna, pool it doesn't matter.…" at bounding box center [227, 183] width 116 height 12
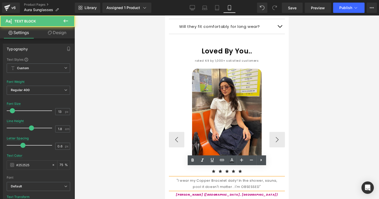
click at [220, 177] on div ""I wear my Copper Bracelet daily! In the shower, sauna, pool it doesn't matter.…" at bounding box center [227, 183] width 116 height 12
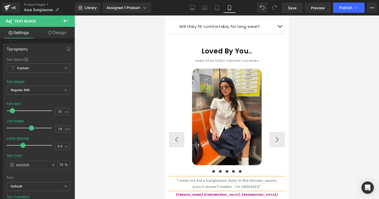
click at [253, 177] on div ""I wear my Aura Sunglasses daily! In the shower, sauna, pool it doesn't matter.…" at bounding box center [227, 183] width 116 height 12
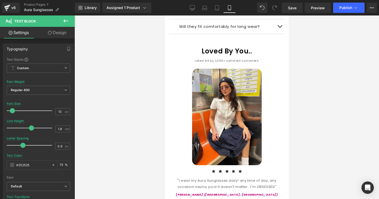
click at [198, 176] on div "Rendering Content" at bounding box center [190, 179] width 32 height 6
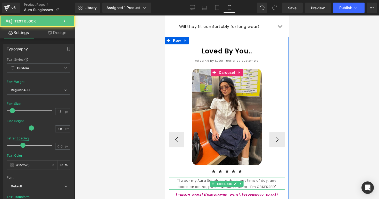
click at [209, 177] on div ""I wear my Aura Sunglasses daily! any time of day, any occasion sauna, pool it …" at bounding box center [227, 183] width 116 height 12
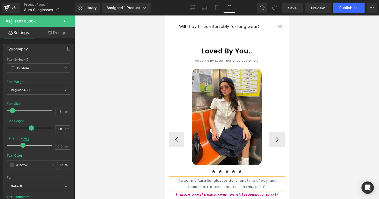
click at [273, 177] on div ""I wear my Aura Sunglasses daily! any time of day, any occasion, it doesn't mat…" at bounding box center [227, 183] width 116 height 12
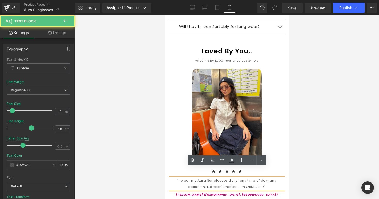
click at [301, 173] on div at bounding box center [226, 106] width 304 height 183
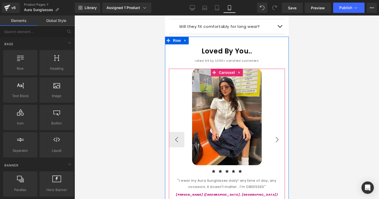
click at [276, 132] on button "›" at bounding box center [276, 139] width 15 height 15
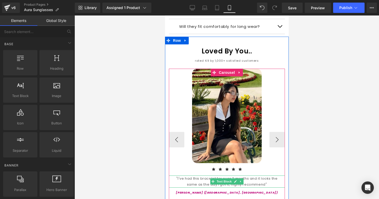
click at [204, 175] on div ""I've had this bracelet for over 2 months and it looks the same as the day I go…" at bounding box center [227, 181] width 116 height 12
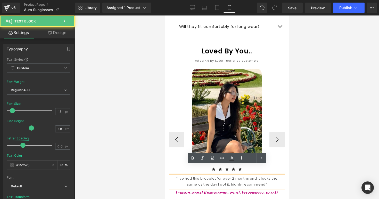
click at [212, 175] on div ""I've had this bracelet for over 2 months and it looks the same as the day I go…" at bounding box center [227, 181] width 116 height 12
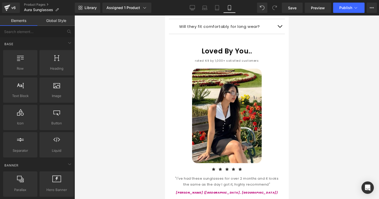
click at [313, 165] on div at bounding box center [226, 106] width 304 height 183
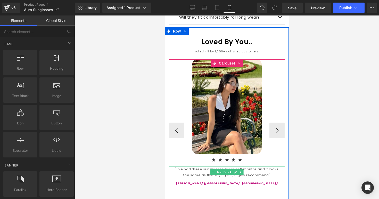
scroll to position [536, 0]
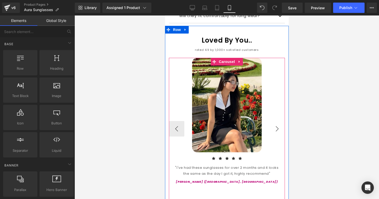
click at [276, 121] on button "›" at bounding box center [276, 128] width 15 height 15
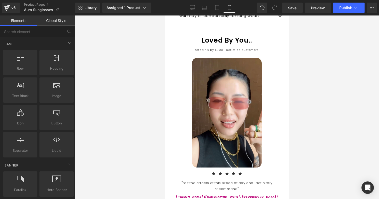
click at [184, 176] on div "Rendering Content" at bounding box center [190, 179] width 32 height 6
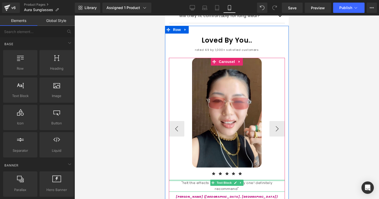
click at [203, 180] on div ""felt the effects of this bracelet day one! definitely recommend" Text Block" at bounding box center [227, 186] width 116 height 12
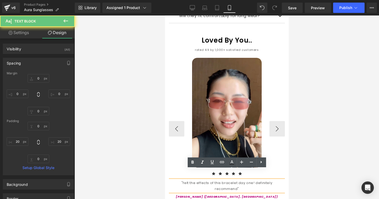
click at [225, 180] on div ""felt the effects of this bracelet day one! definitely recommend"" at bounding box center [227, 186] width 116 height 12
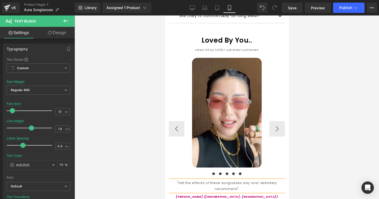
click at [247, 180] on div ""felt the effects of these sunglasses day one! definitely recommend"" at bounding box center [227, 186] width 116 height 12
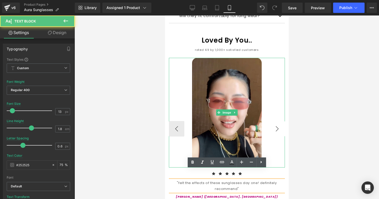
click at [273, 121] on button "›" at bounding box center [276, 128] width 15 height 15
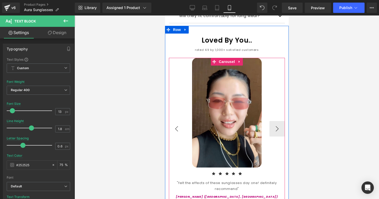
click at [177, 121] on button "‹" at bounding box center [176, 128] width 15 height 15
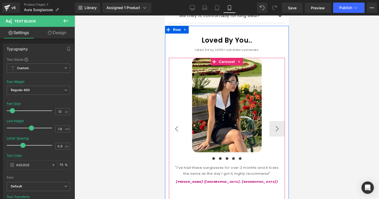
click at [177, 121] on button "‹" at bounding box center [176, 128] width 15 height 15
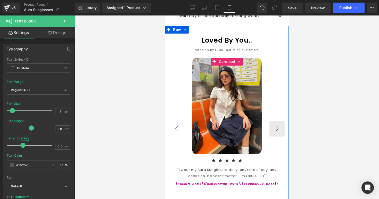
click at [177, 121] on button "‹" at bounding box center [176, 128] width 15 height 15
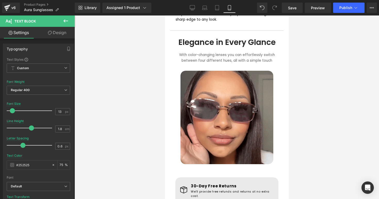
scroll to position [237, 0]
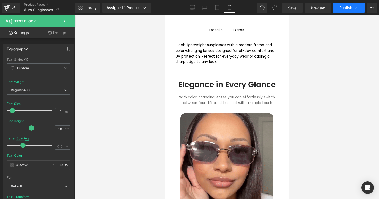
click at [343, 10] on button "Publish" at bounding box center [348, 8] width 31 height 10
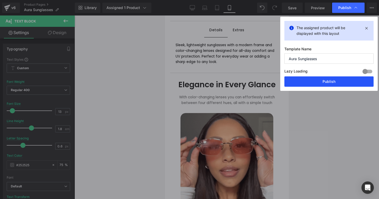
click at [308, 80] on button "Publish" at bounding box center [328, 81] width 89 height 10
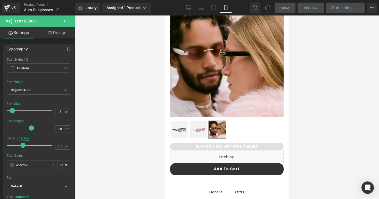
scroll to position [0, 0]
